Goal: Information Seeking & Learning: Learn about a topic

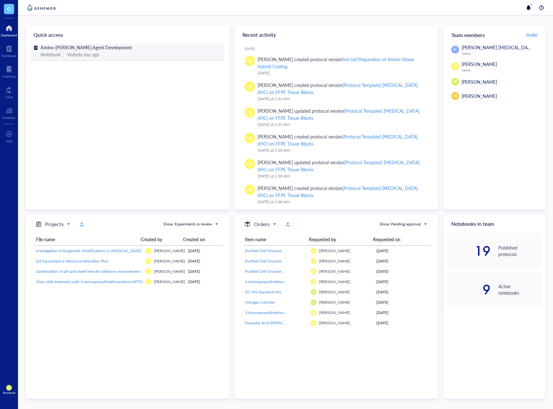
click at [86, 50] on span "Amino-[PERSON_NAME] Agent Development" at bounding box center [86, 47] width 91 height 6
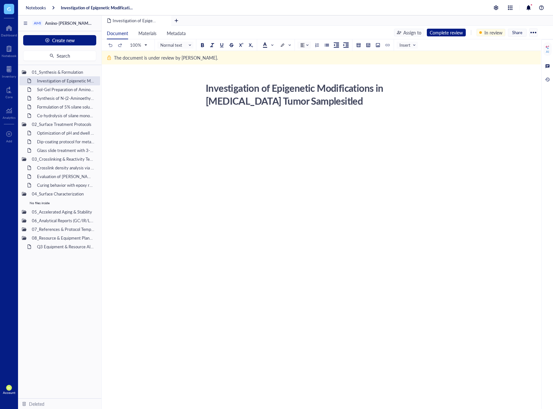
click at [340, 105] on div "Investigation of Epigenetic Modifications in [MEDICAL_DATA] Tumor Samplesitled" at bounding box center [317, 94] width 229 height 29
click at [50, 89] on div "Sol-Gel Preparation of Amino-Silane Hybrid Coating" at bounding box center [62, 89] width 56 height 9
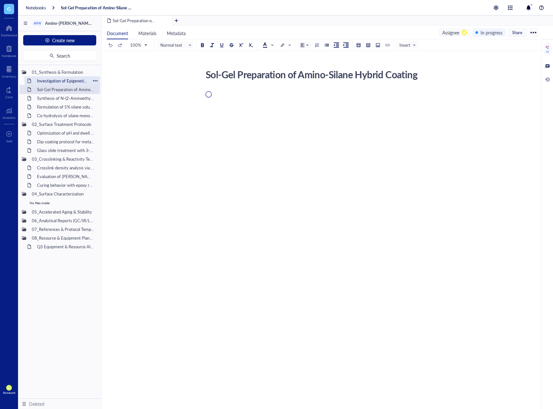
click at [53, 80] on div "Investigation of Epigenetic Modifications in [MEDICAL_DATA] Tumor Samplesitled" at bounding box center [62, 80] width 56 height 9
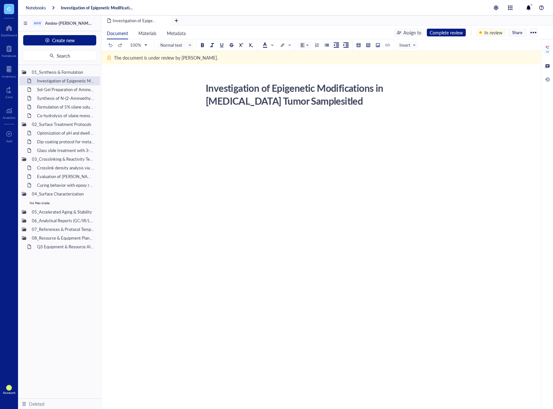
click at [353, 203] on div at bounding box center [319, 178] width 229 height 123
click at [77, 93] on div "Sol-Gel Preparation of Amino-Silane Hybrid Coating" at bounding box center [62, 89] width 56 height 9
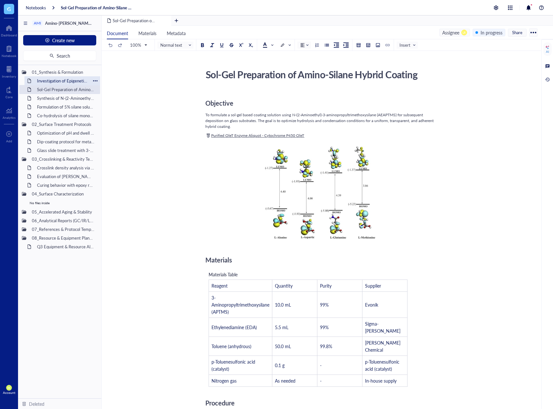
click at [66, 80] on div "Investigation of Epigenetic Modifications in [MEDICAL_DATA] Tumor Samplesitled" at bounding box center [62, 80] width 56 height 9
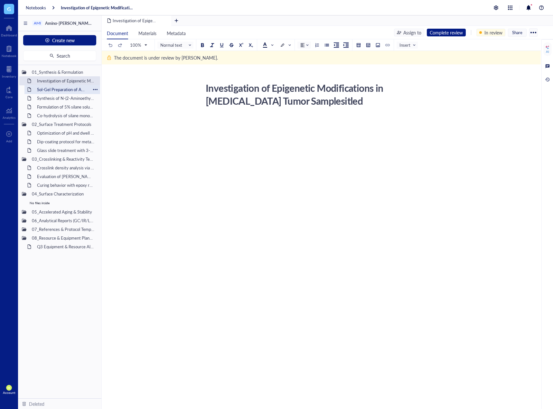
click at [60, 87] on div "Sol-Gel Preparation of Amino-Silane Hybrid Coating" at bounding box center [62, 89] width 56 height 9
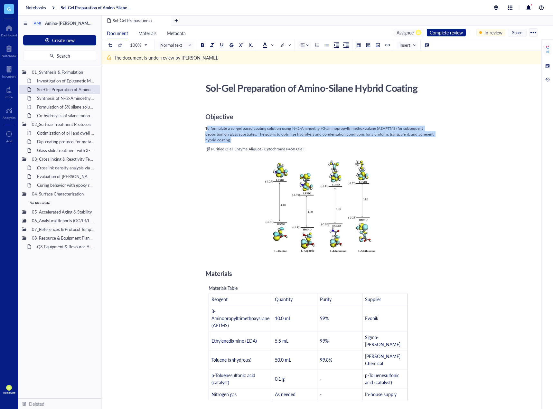
drag, startPoint x: 206, startPoint y: 130, endPoint x: 237, endPoint y: 142, distance: 33.2
click at [237, 142] on div "To formulate a sol-gel based coating solution using N-(2-Aminoethyl)-3-aminopro…" at bounding box center [319, 134] width 229 height 17
drag, startPoint x: 241, startPoint y: 142, endPoint x: 205, endPoint y: 128, distance: 38.9
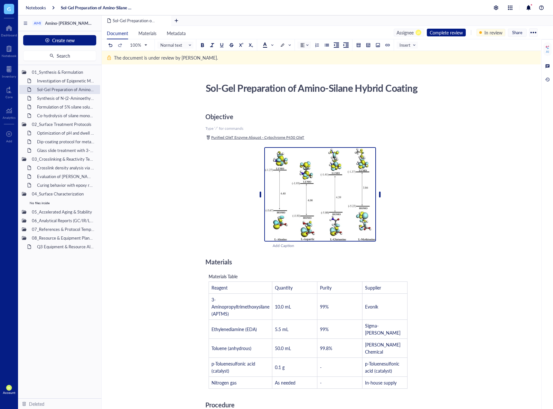
click at [353, 188] on img at bounding box center [320, 194] width 112 height 94
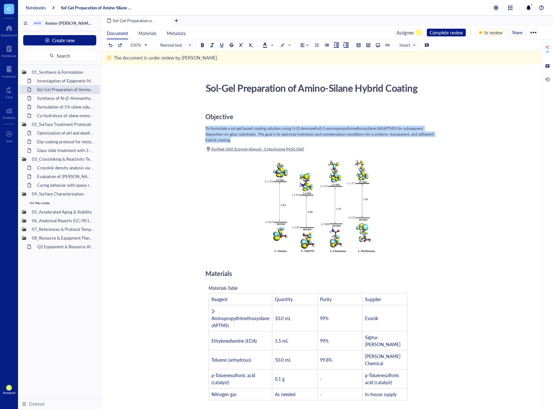
drag, startPoint x: 246, startPoint y: 143, endPoint x: 201, endPoint y: 131, distance: 46.7
